Goal: Find specific page/section: Find specific page/section

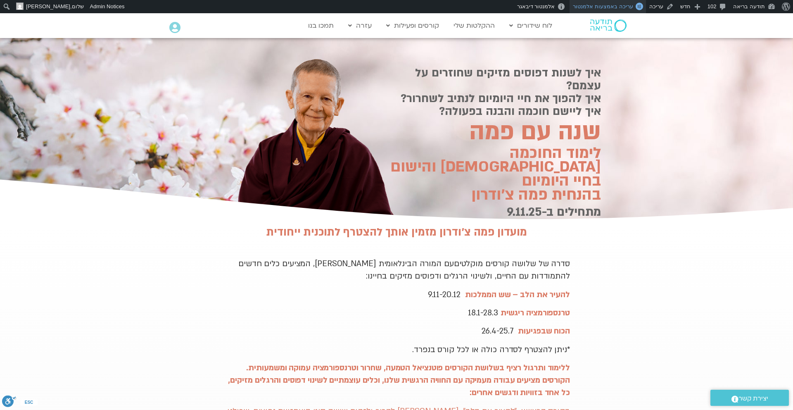
click at [625, 8] on span "עריכה באמצעות אלמנטור" at bounding box center [603, 6] width 60 height 6
